Goal: Find specific page/section: Find specific page/section

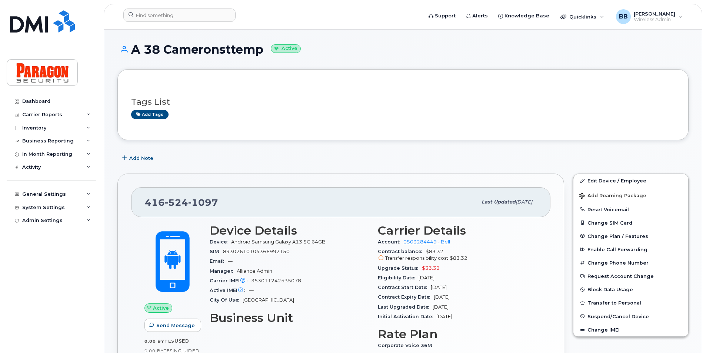
scroll to position [74, 0]
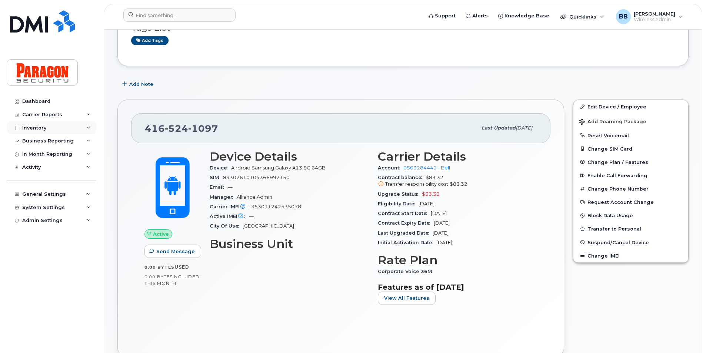
click at [52, 128] on div "Inventory" at bounding box center [52, 127] width 90 height 13
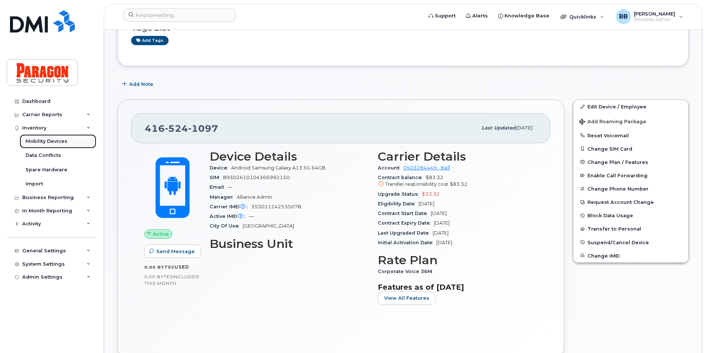
click at [47, 141] on div "Mobility Devices" at bounding box center [47, 141] width 42 height 7
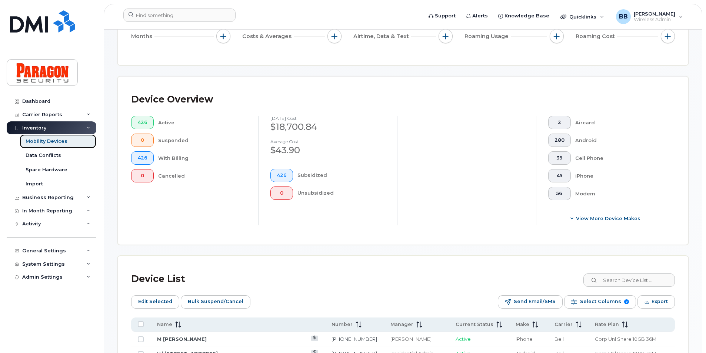
scroll to position [222, 0]
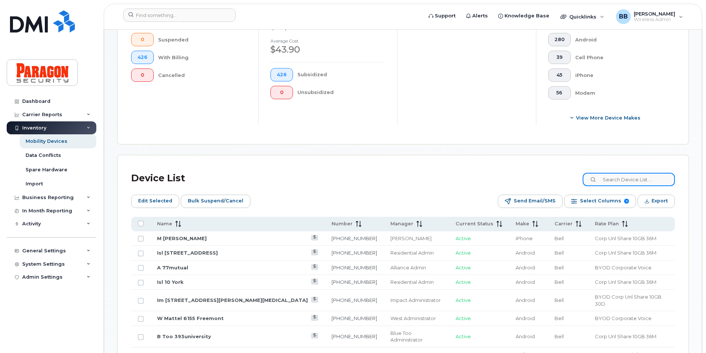
click at [655, 180] on input at bounding box center [629, 179] width 92 height 13
type input "7114"
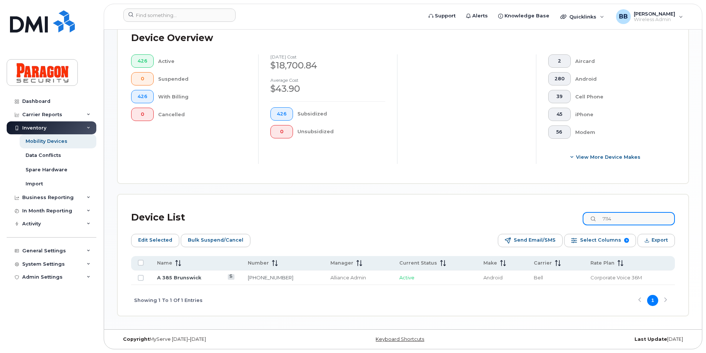
scroll to position [183, 0]
click at [168, 277] on link "A 385 Brunswick" at bounding box center [179, 278] width 44 height 6
